Goal: Browse casually: Explore the website without a specific task or goal

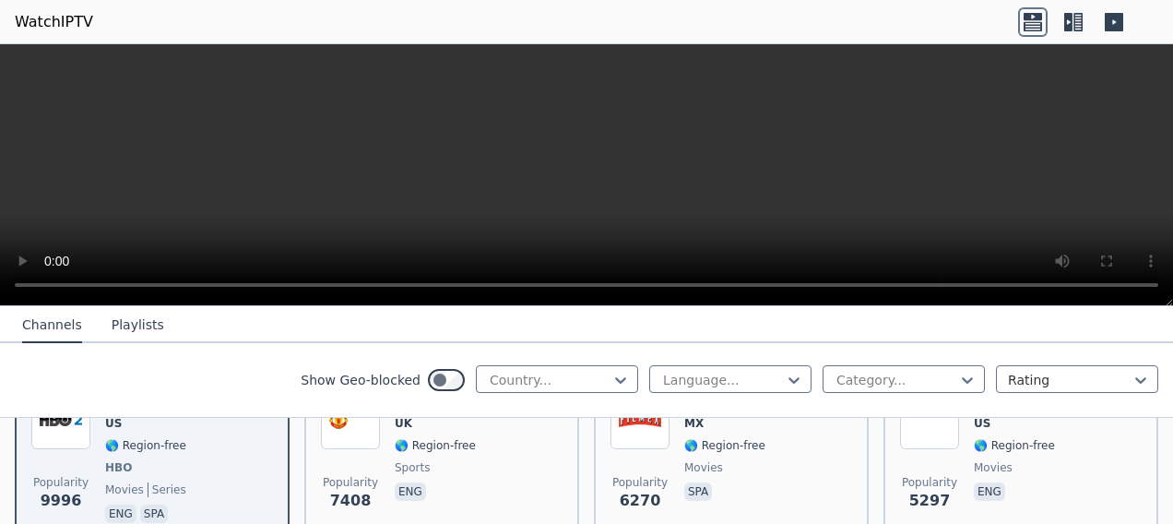
scroll to position [276, 0]
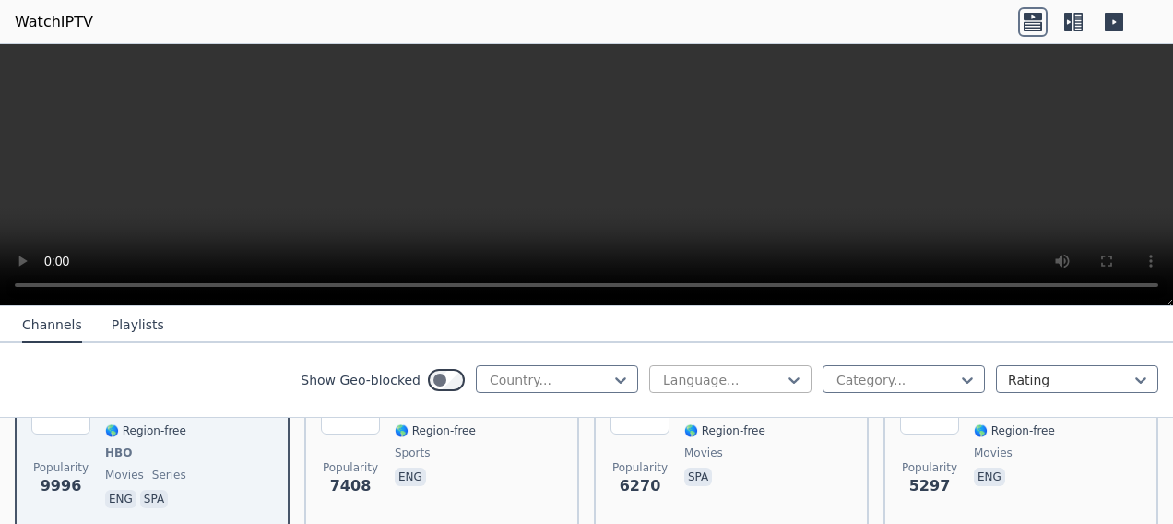
click at [696, 376] on div at bounding box center [723, 380] width 124 height 18
click at [690, 468] on div "French" at bounding box center [730, 462] width 162 height 33
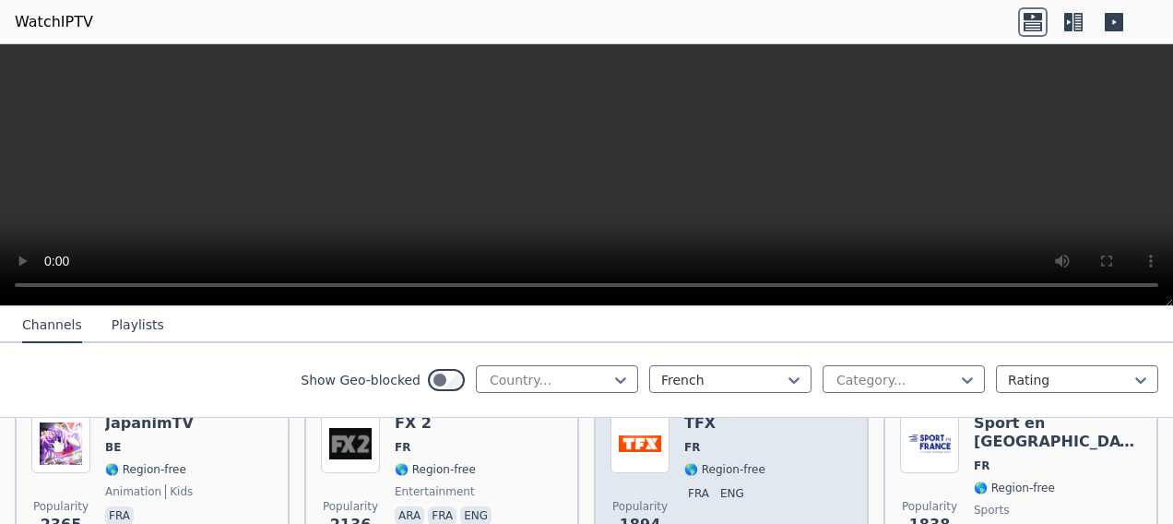
scroll to position [416, 0]
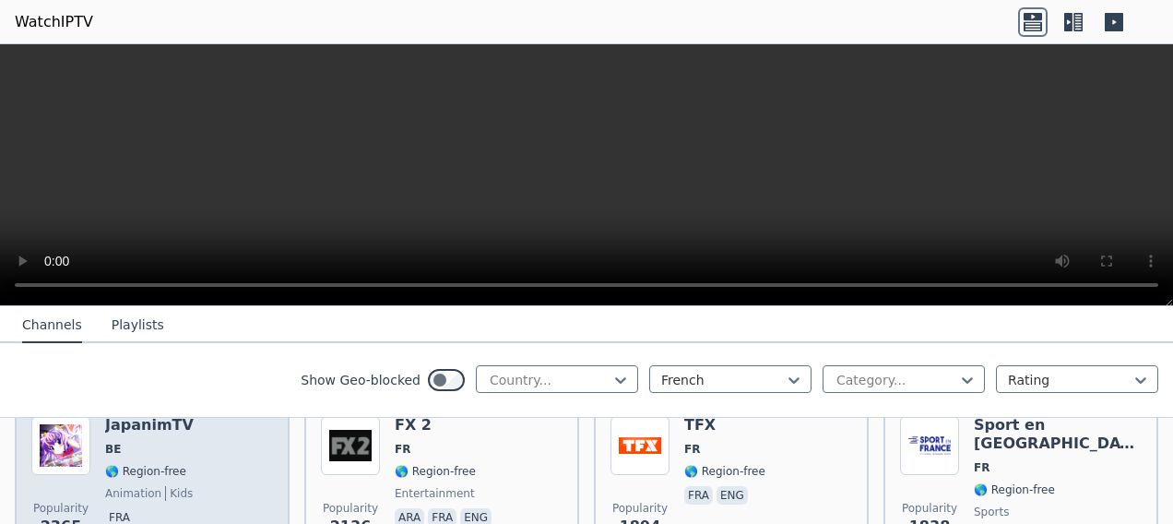
click at [103, 462] on div "Popularity 2365 JapanimTV BE 🌎 Region-free animation kids fra" at bounding box center [152, 482] width 242 height 133
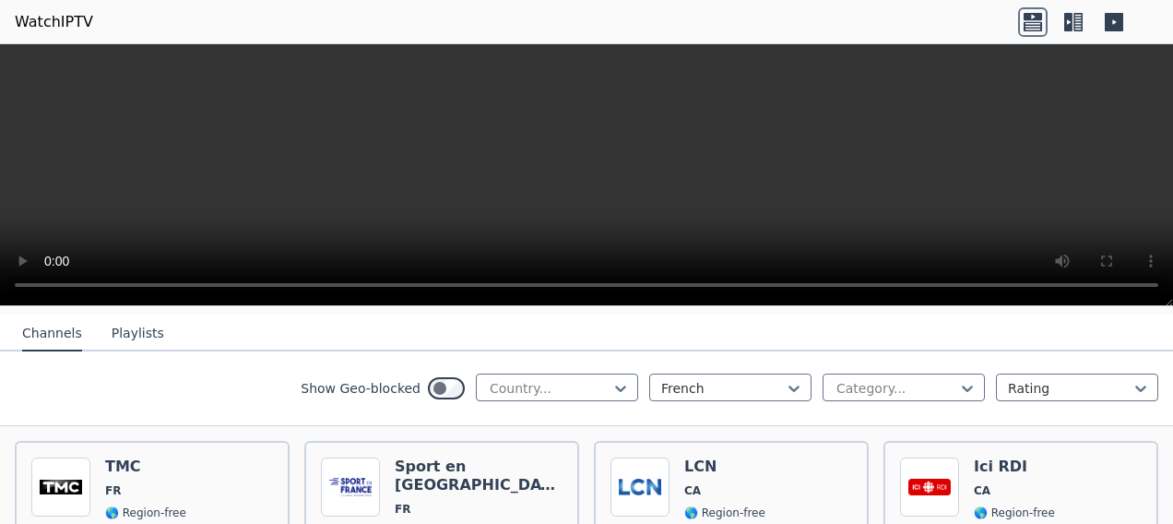
scroll to position [195, 0]
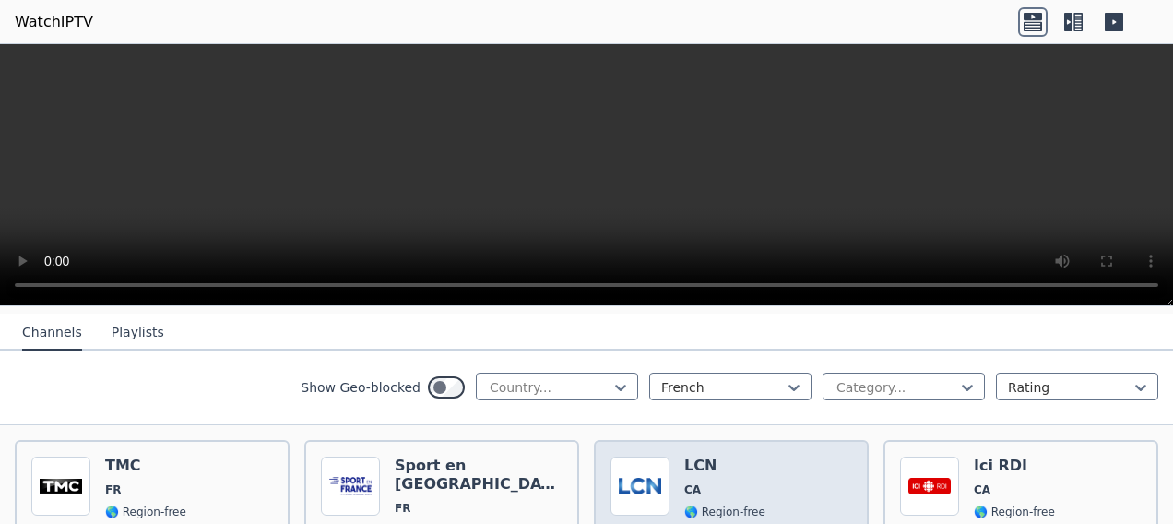
click at [629, 489] on img at bounding box center [640, 486] width 59 height 59
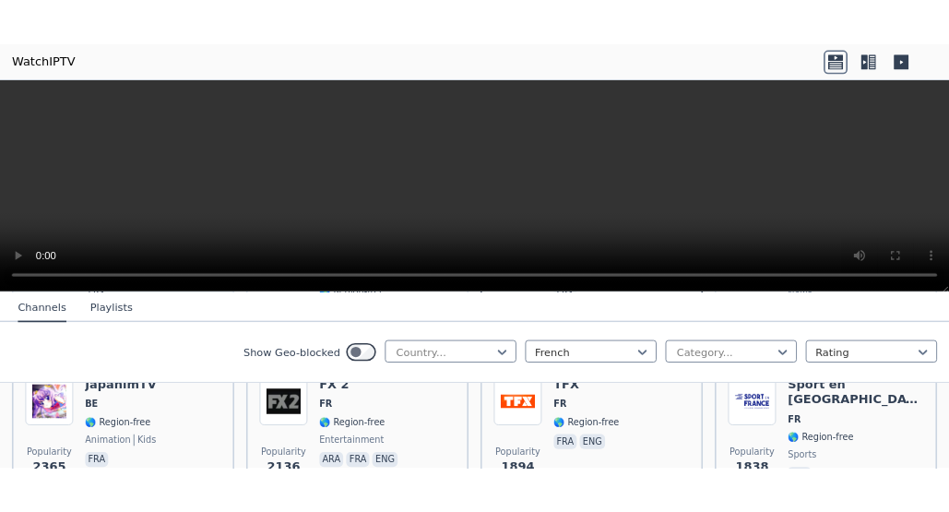
scroll to position [411, 0]
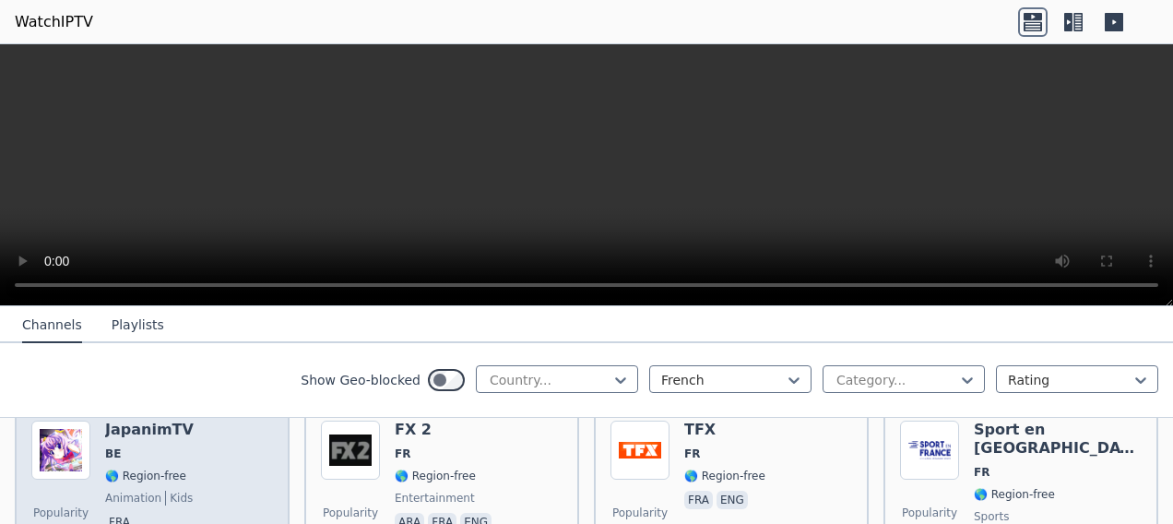
click at [72, 447] on img at bounding box center [60, 450] width 59 height 59
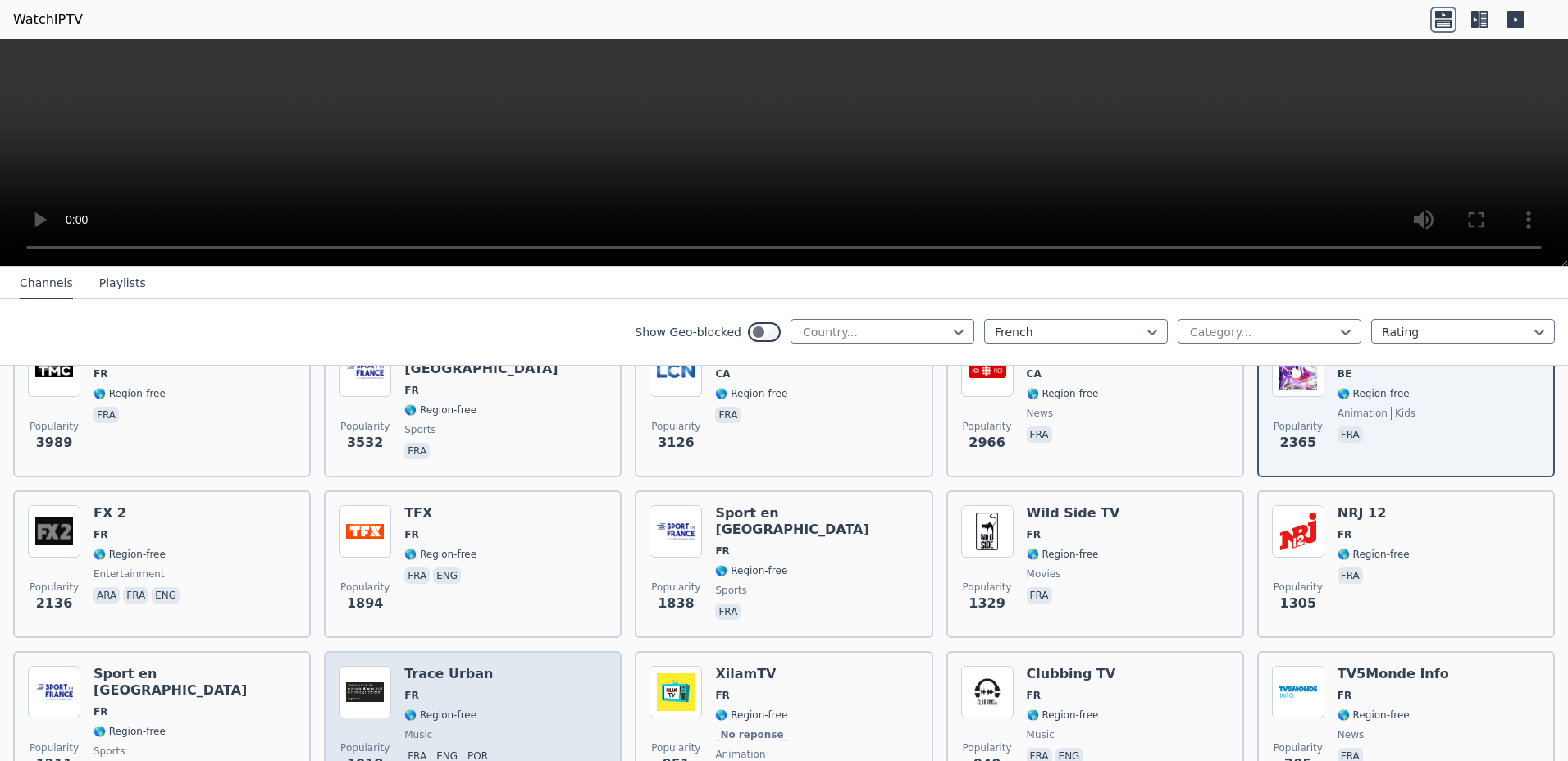
scroll to position [0, 0]
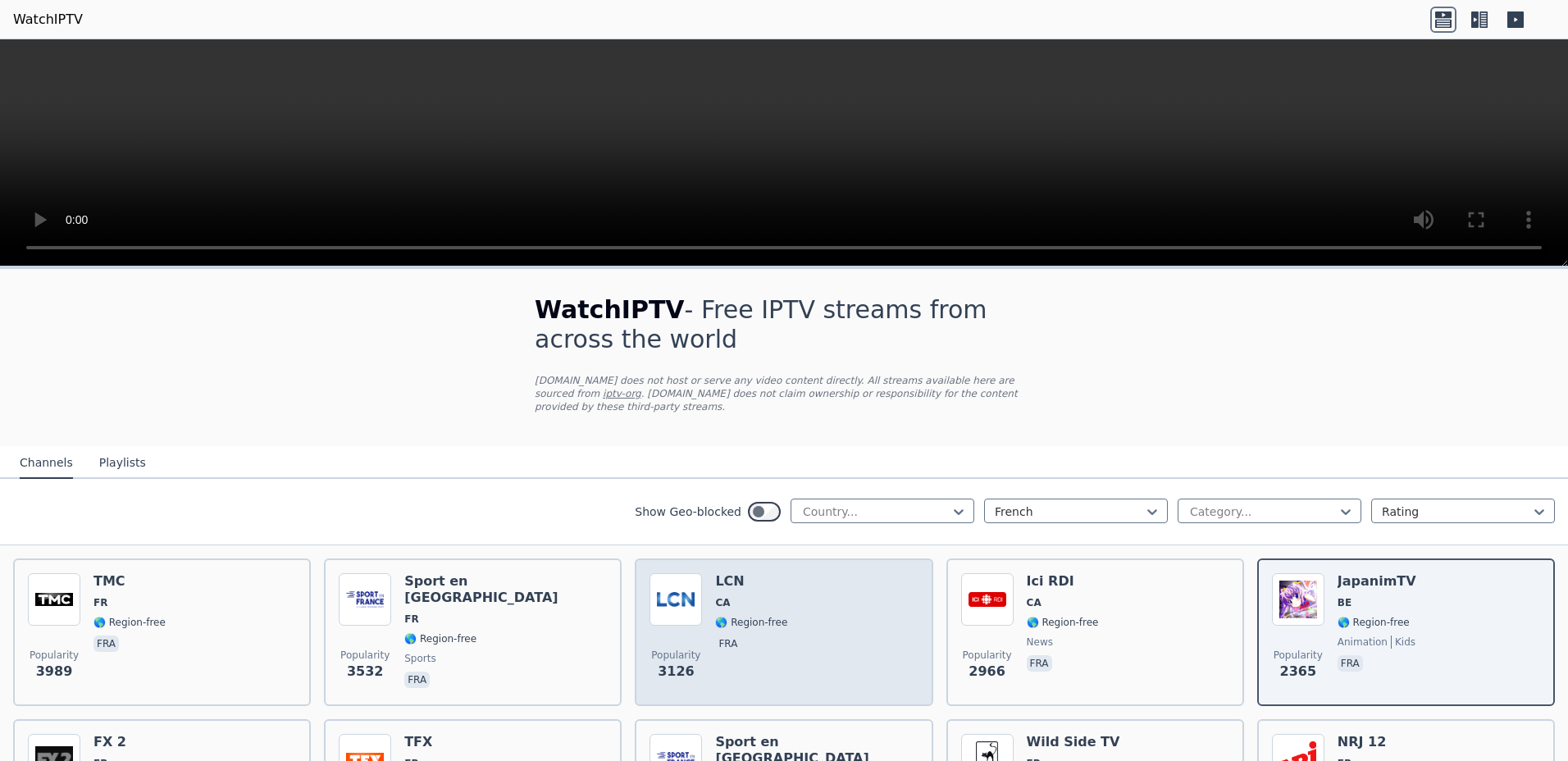
click at [660, 465] on span "Popularity" at bounding box center [675, 655] width 49 height 13
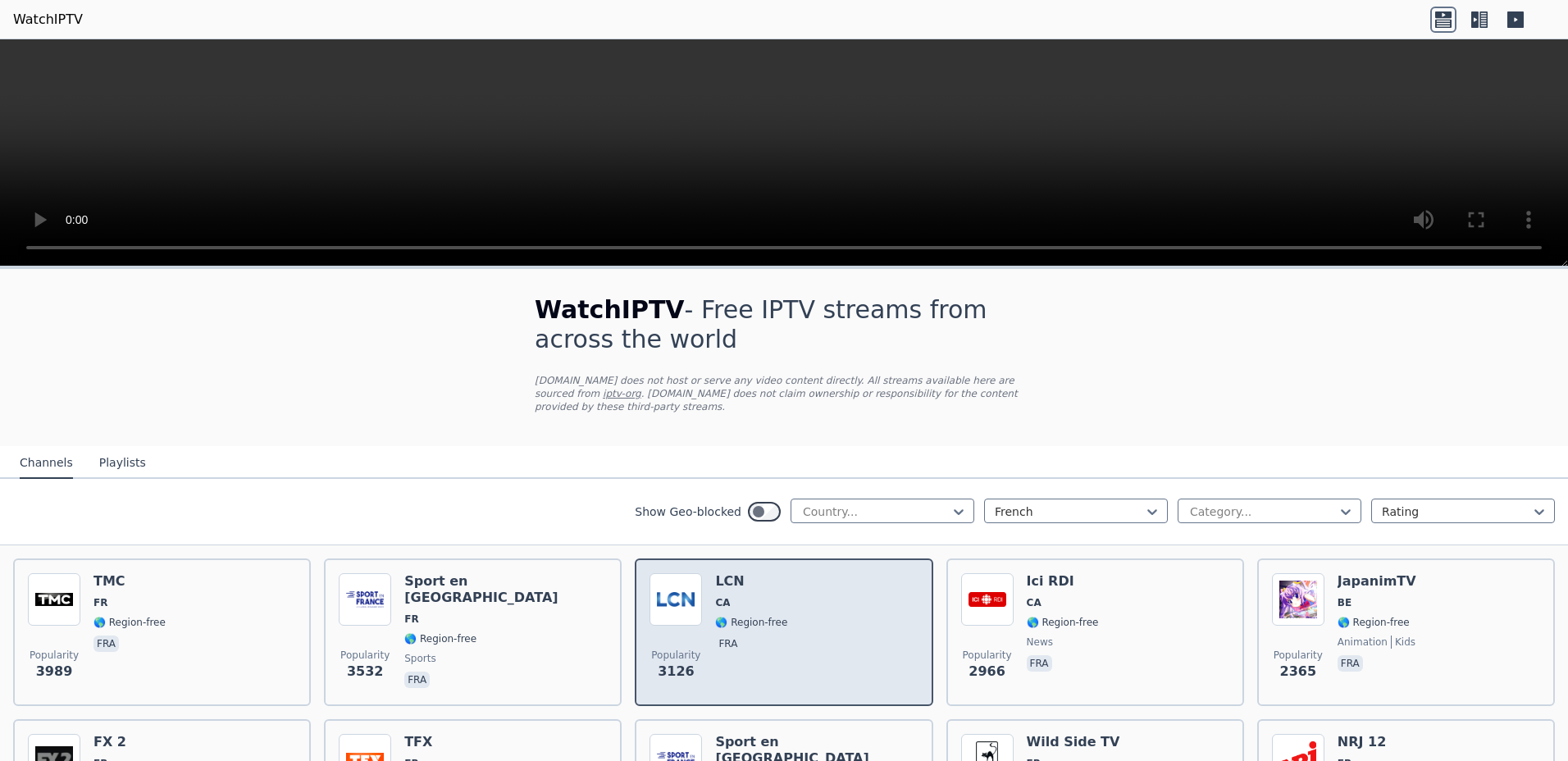
click at [764, 465] on span "fra" at bounding box center [750, 645] width 72 height 20
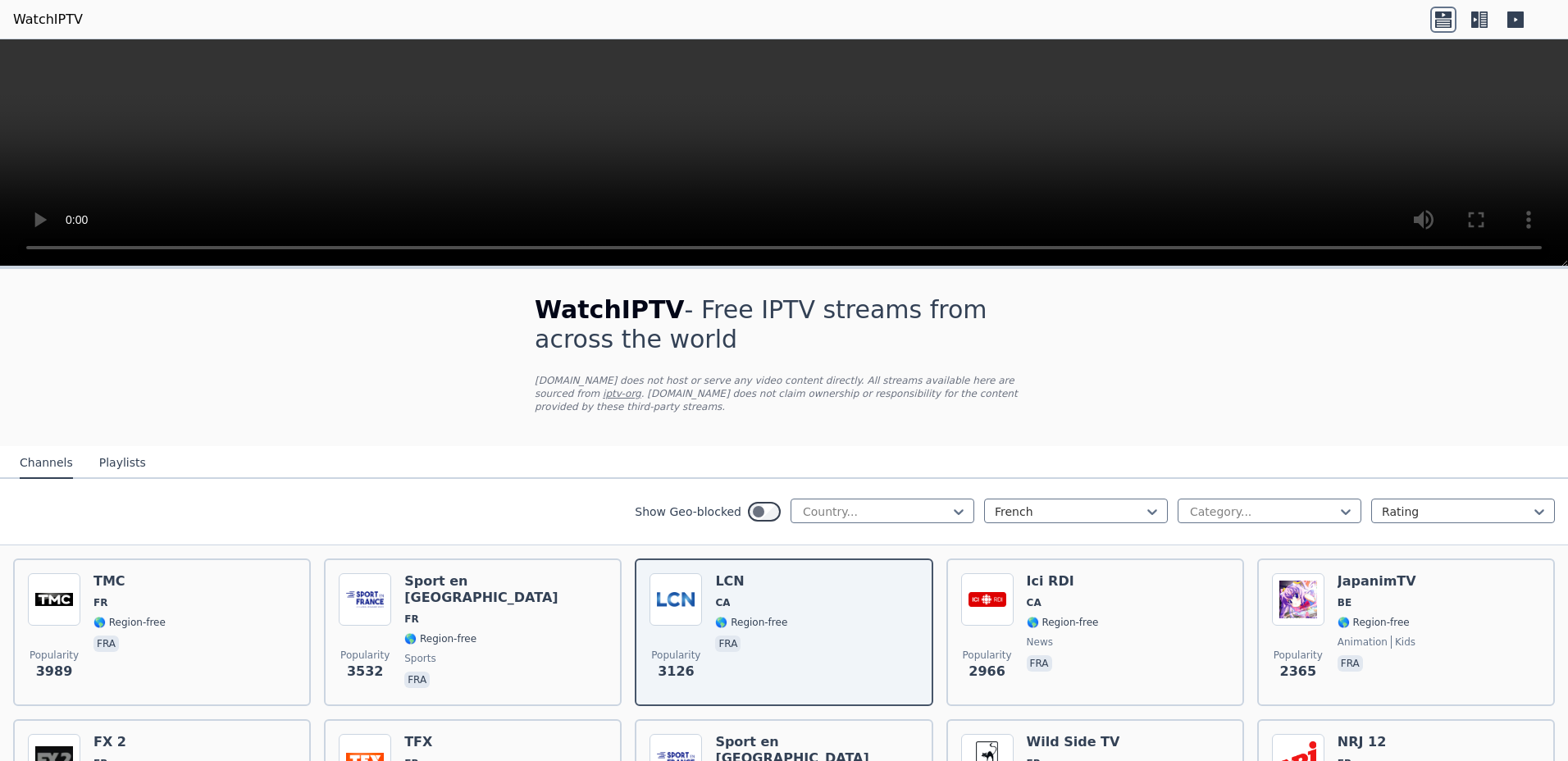
click at [1042, 17] on icon at bounding box center [1515, 20] width 16 height 16
